Goal: Task Accomplishment & Management: Complete application form

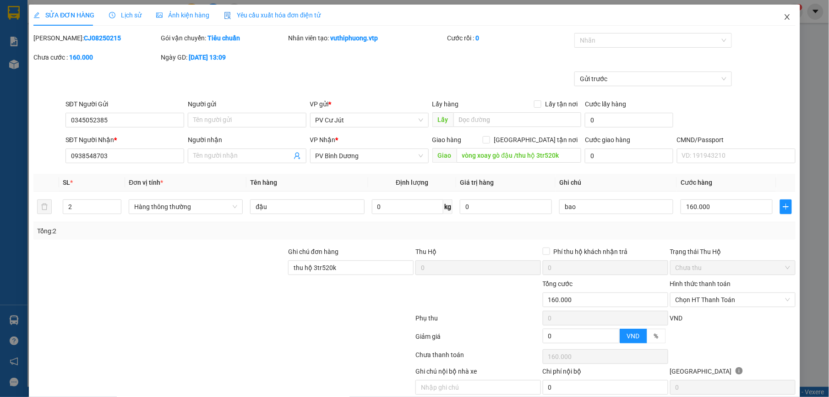
click at [784, 18] on icon "close" at bounding box center [787, 16] width 7 height 7
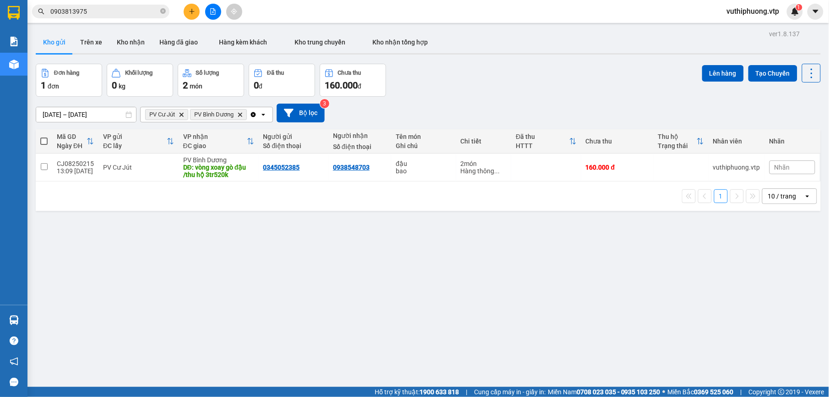
click at [117, 15] on input "0903813975" at bounding box center [104, 11] width 108 height 10
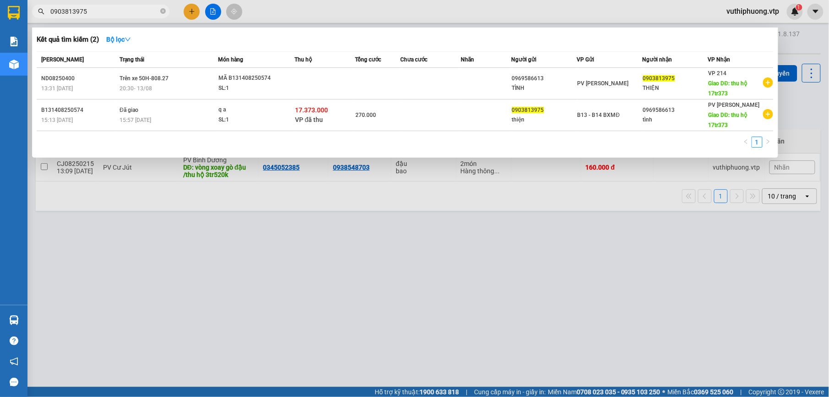
drag, startPoint x: 123, startPoint y: 13, endPoint x: 0, endPoint y: 15, distance: 122.8
click at [0, 15] on html "Kết quả tìm kiếm ( 2 ) Bộ lọc Mã ĐH Trạng thái Món hàng Thu hộ Tổng cước Chưa c…" at bounding box center [414, 198] width 829 height 397
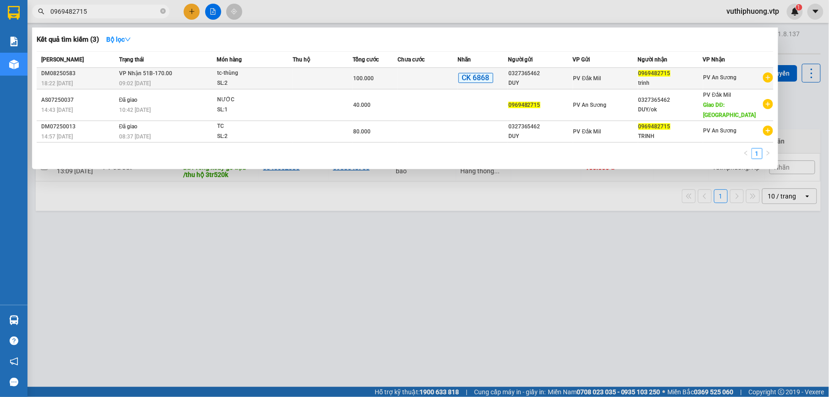
type input "0969482715"
click at [262, 74] on div "tc-thùng" at bounding box center [251, 73] width 69 height 10
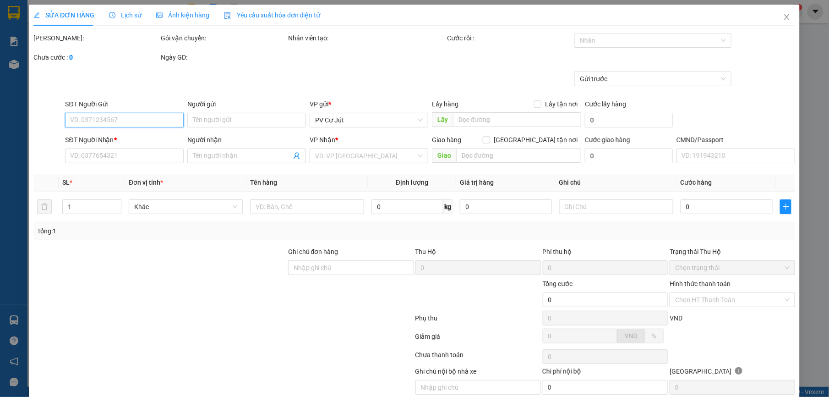
type input "0327365462"
type input "DUY"
type input "0969482715"
type input "trinh"
type input "ck 68-100k-13.08-18h22"
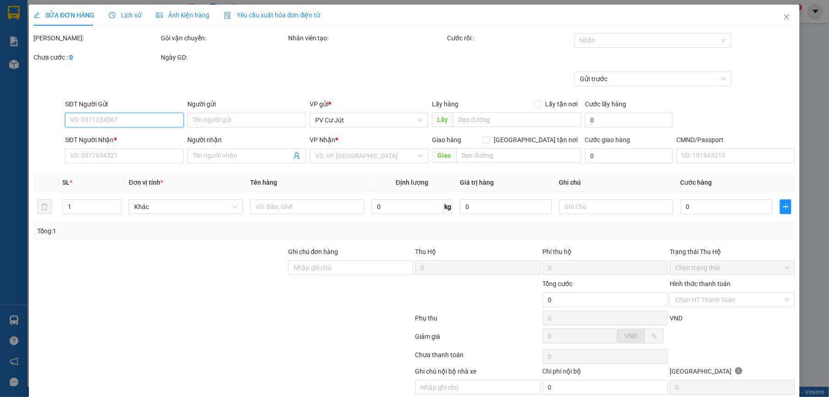
type input "100.000"
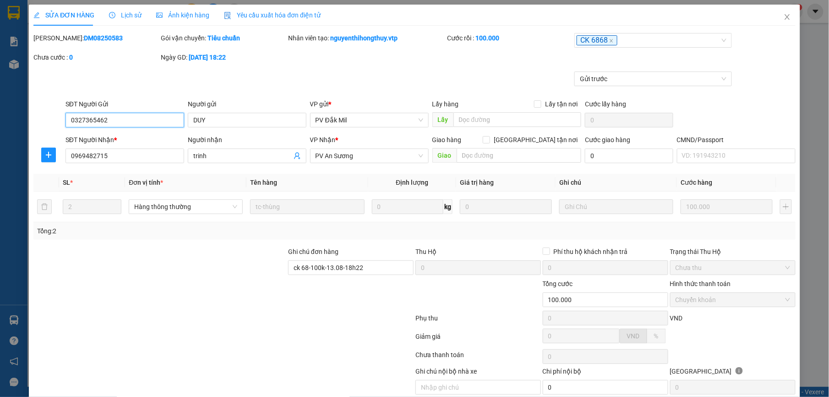
type input "5.000"
click at [783, 15] on span "Close" at bounding box center [788, 18] width 26 height 26
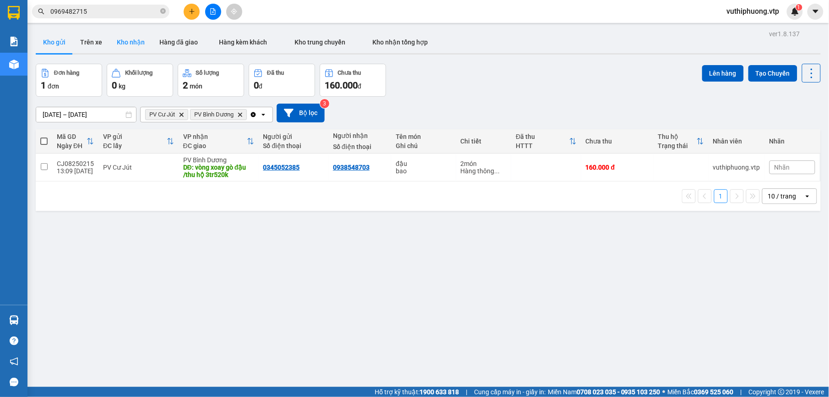
click at [125, 39] on button "Kho nhận" at bounding box center [131, 42] width 43 height 22
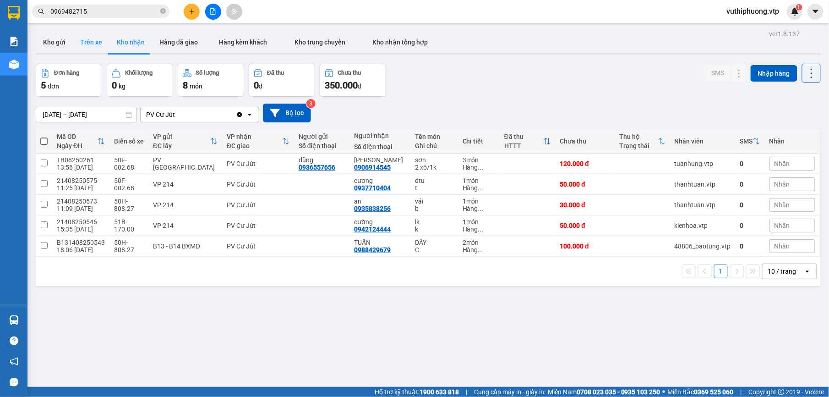
click at [90, 39] on button "Trên xe" at bounding box center [91, 42] width 37 height 22
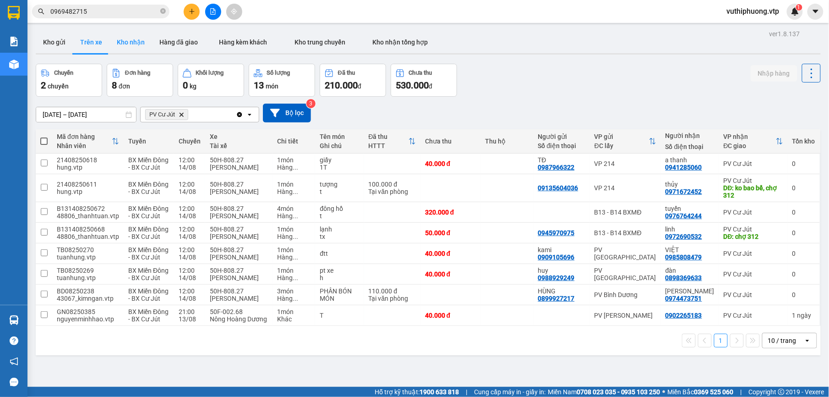
click at [117, 45] on button "Kho nhận" at bounding box center [131, 42] width 43 height 22
type input "12/08/2025 – 14/08/2025"
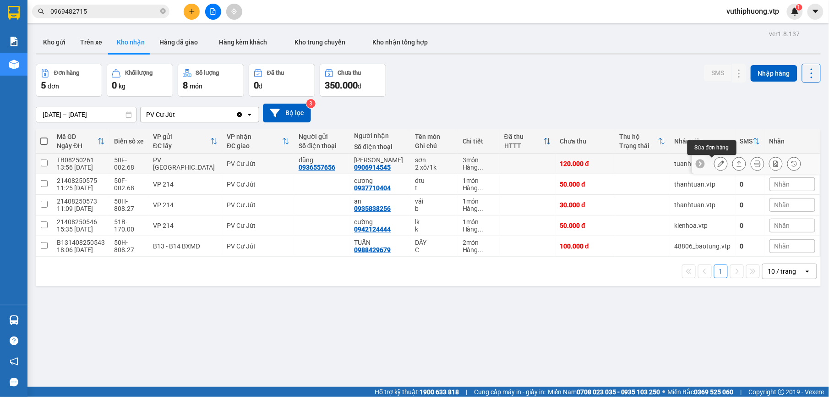
click at [718, 163] on icon at bounding box center [721, 163] width 6 height 6
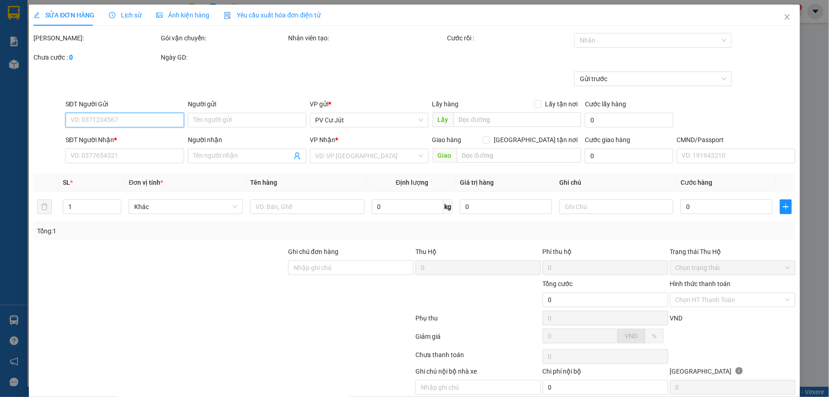
type input "0936557656"
type input "dũng"
type input "0906914545"
type input "cường vũ"
type input "120.000"
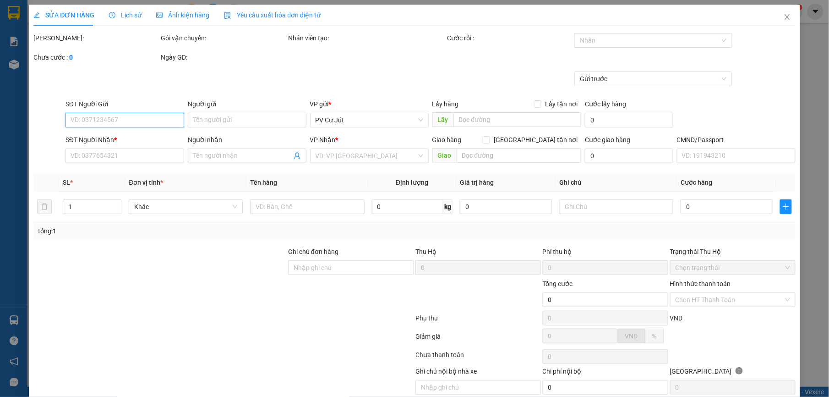
type input "120.000"
type input "6.000"
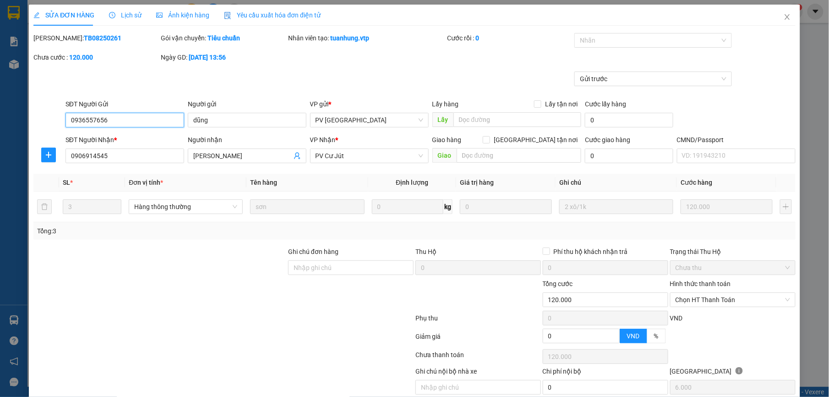
click at [722, 299] on span "Chọn HT Thanh Toán" at bounding box center [733, 300] width 115 height 14
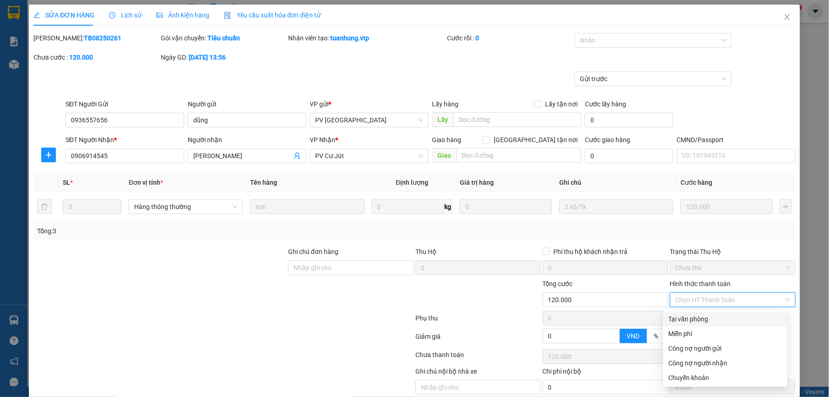
click at [684, 318] on div "Tại văn phòng" at bounding box center [725, 319] width 113 height 10
type input "0"
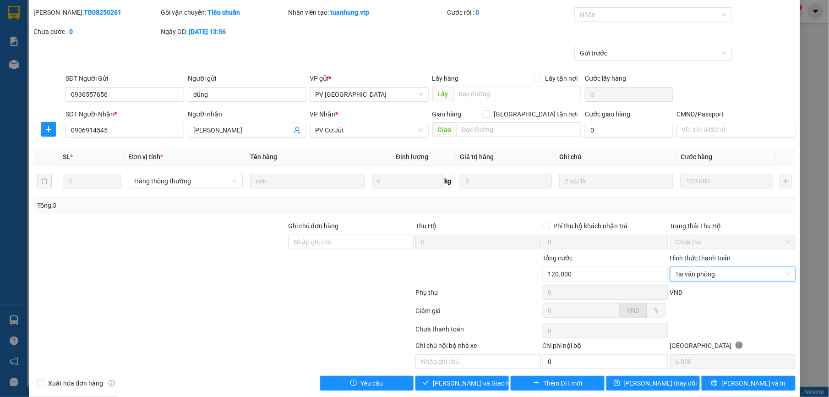
scroll to position [39, 0]
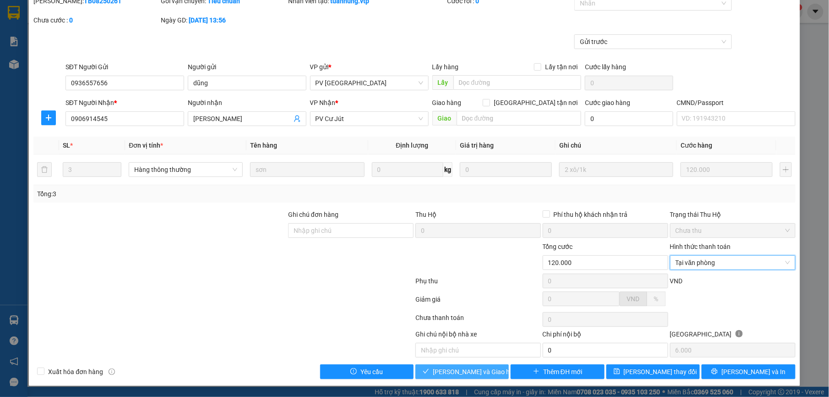
click at [445, 368] on span "Lưu và Giao hàng" at bounding box center [477, 372] width 88 height 10
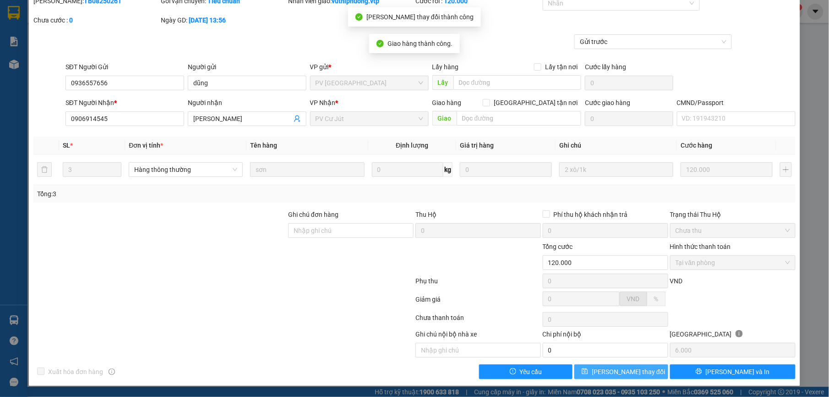
click at [642, 369] on button "Lưu thay đổi" at bounding box center [621, 371] width 93 height 15
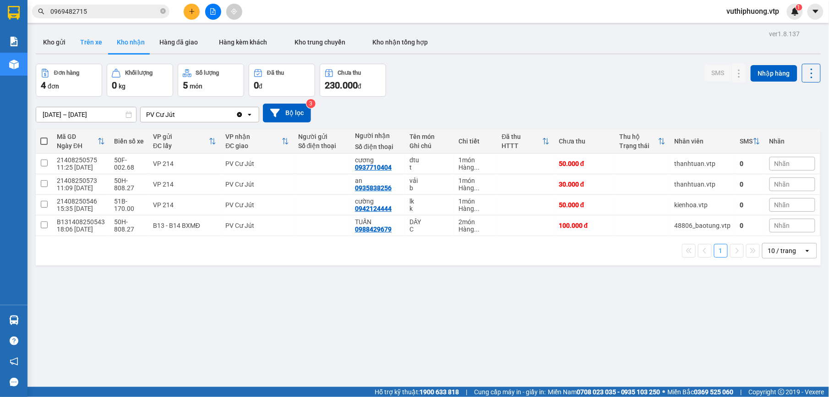
click at [100, 49] on button "Trên xe" at bounding box center [91, 42] width 37 height 22
type input "30/07/2025 – 15/08/2025"
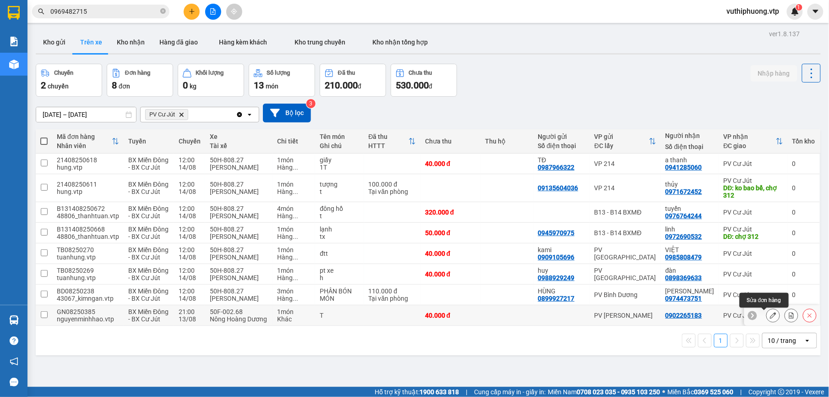
click at [770, 318] on icon at bounding box center [773, 315] width 6 height 6
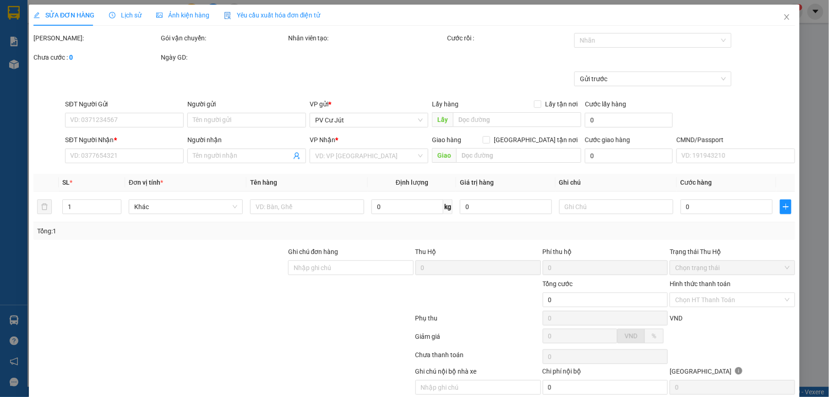
type input "0902265183"
type input "ko có hàng"
type input "40.000"
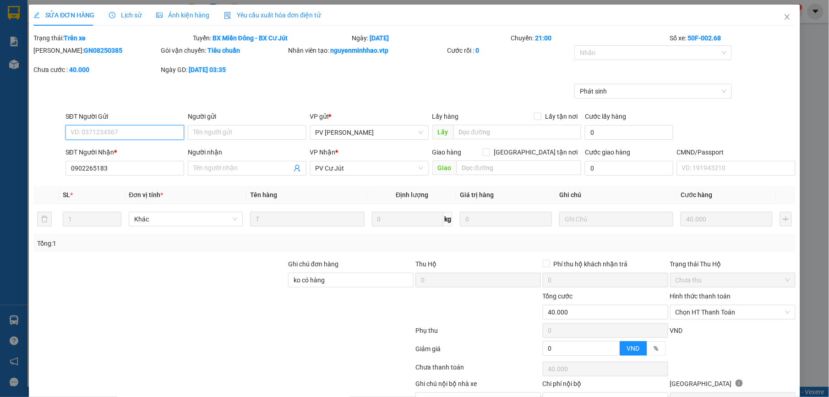
type input "8.000"
click at [779, 24] on span "Close" at bounding box center [788, 18] width 26 height 26
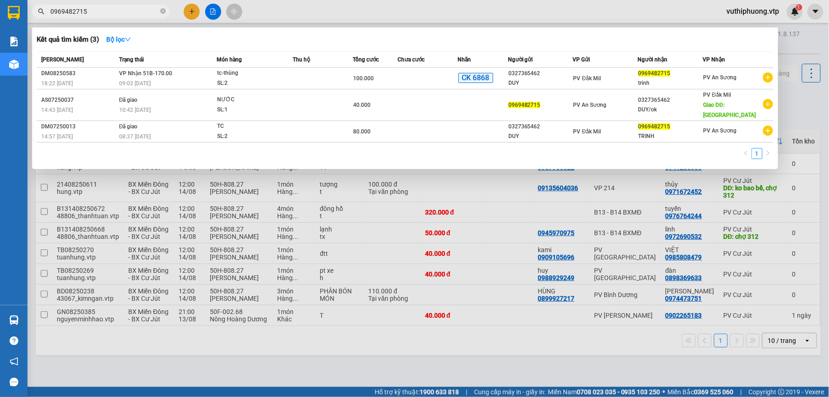
click at [116, 17] on span "0969482715" at bounding box center [100, 12] width 137 height 14
click at [430, 367] on div at bounding box center [414, 198] width 829 height 397
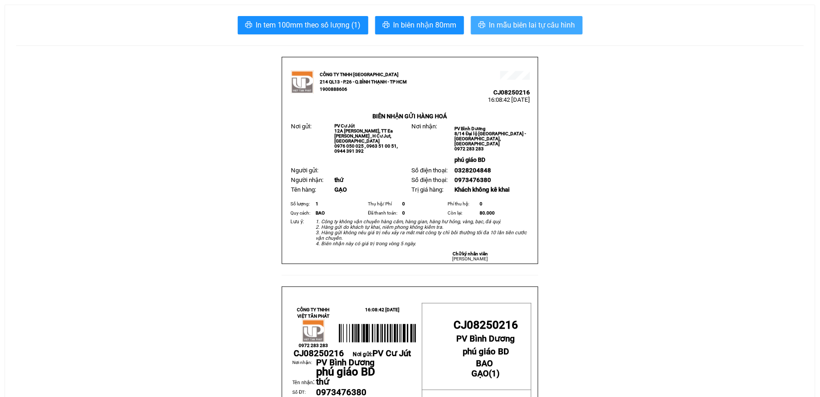
click at [530, 21] on span "In mẫu biên lai tự cấu hình" at bounding box center [532, 24] width 86 height 11
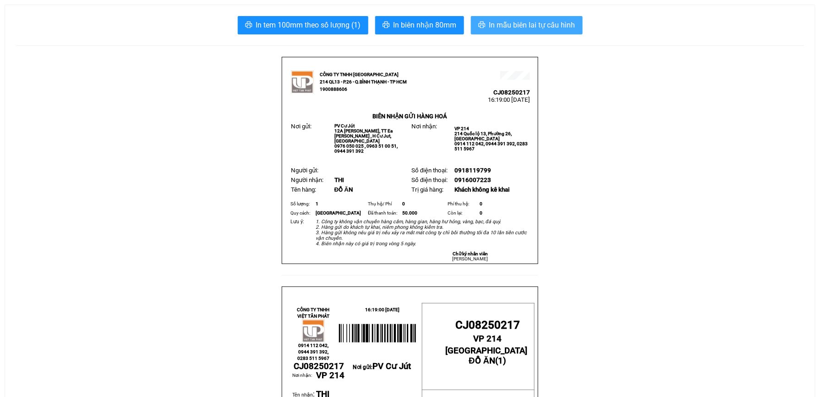
click at [535, 25] on span "In mẫu biên lai tự cấu hình" at bounding box center [532, 24] width 86 height 11
